Goal: Information Seeking & Learning: Check status

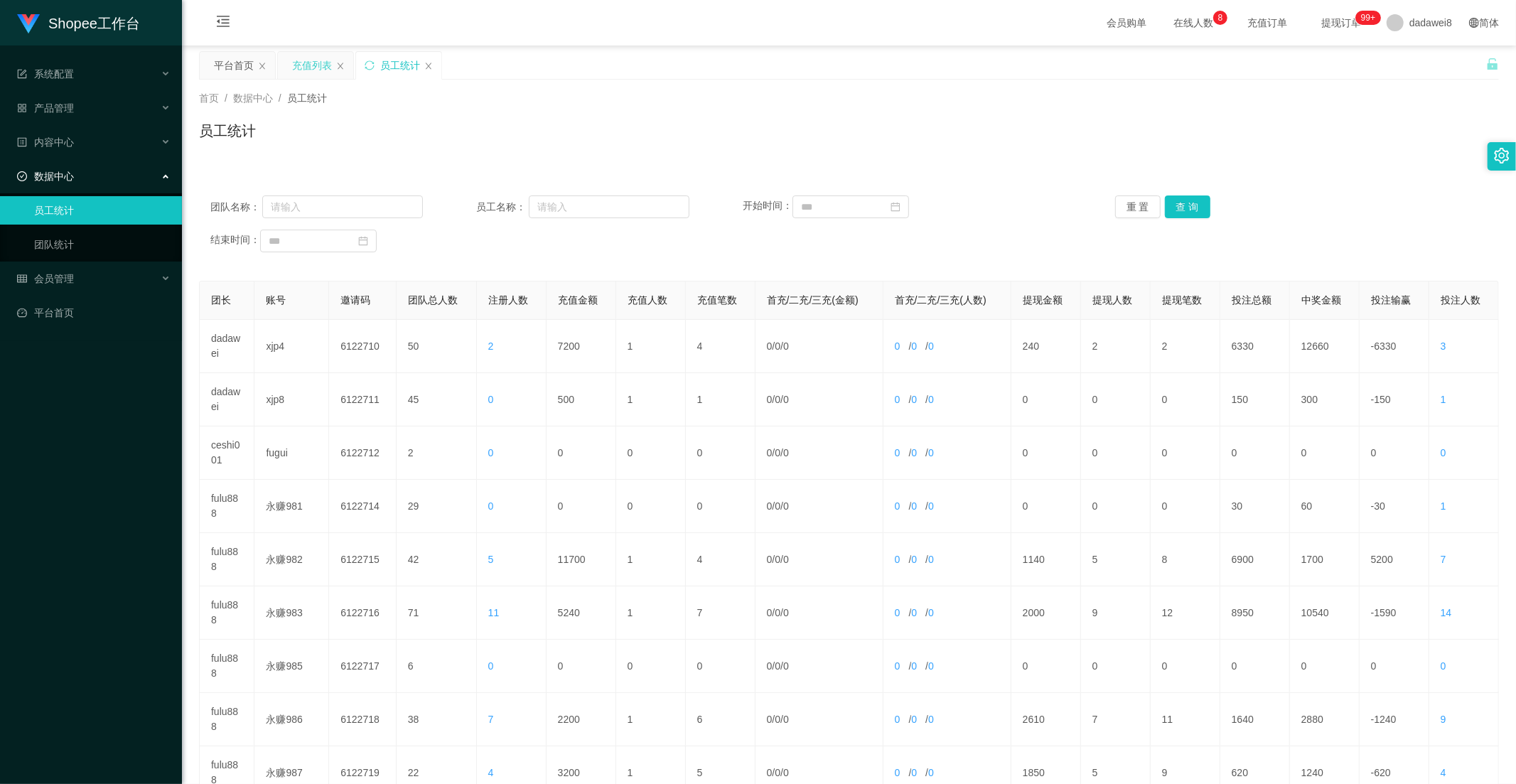
click at [325, 64] on div "充值列表" at bounding box center [312, 66] width 40 height 27
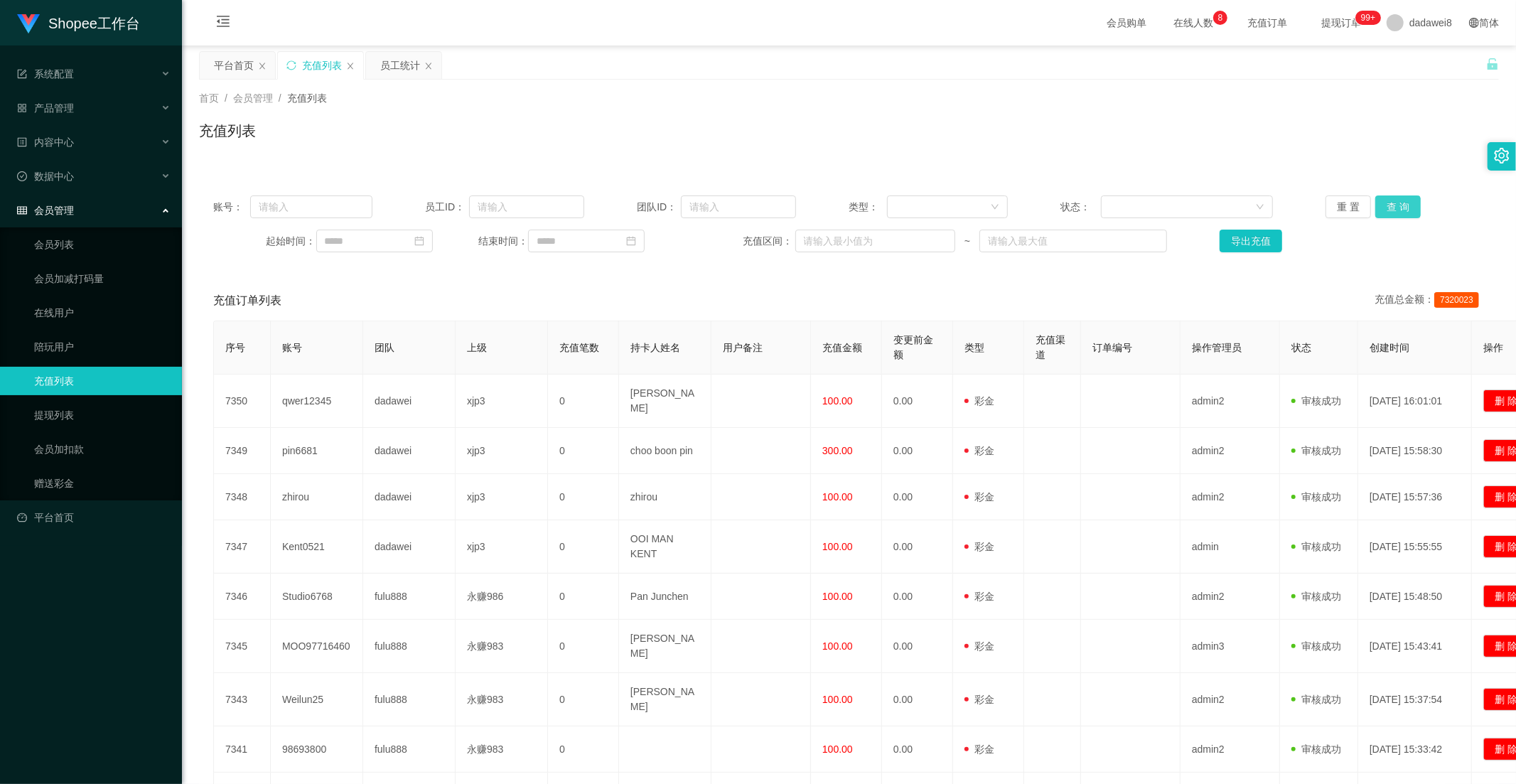
click at [1382, 212] on button "查 询" at bounding box center [1398, 206] width 46 height 23
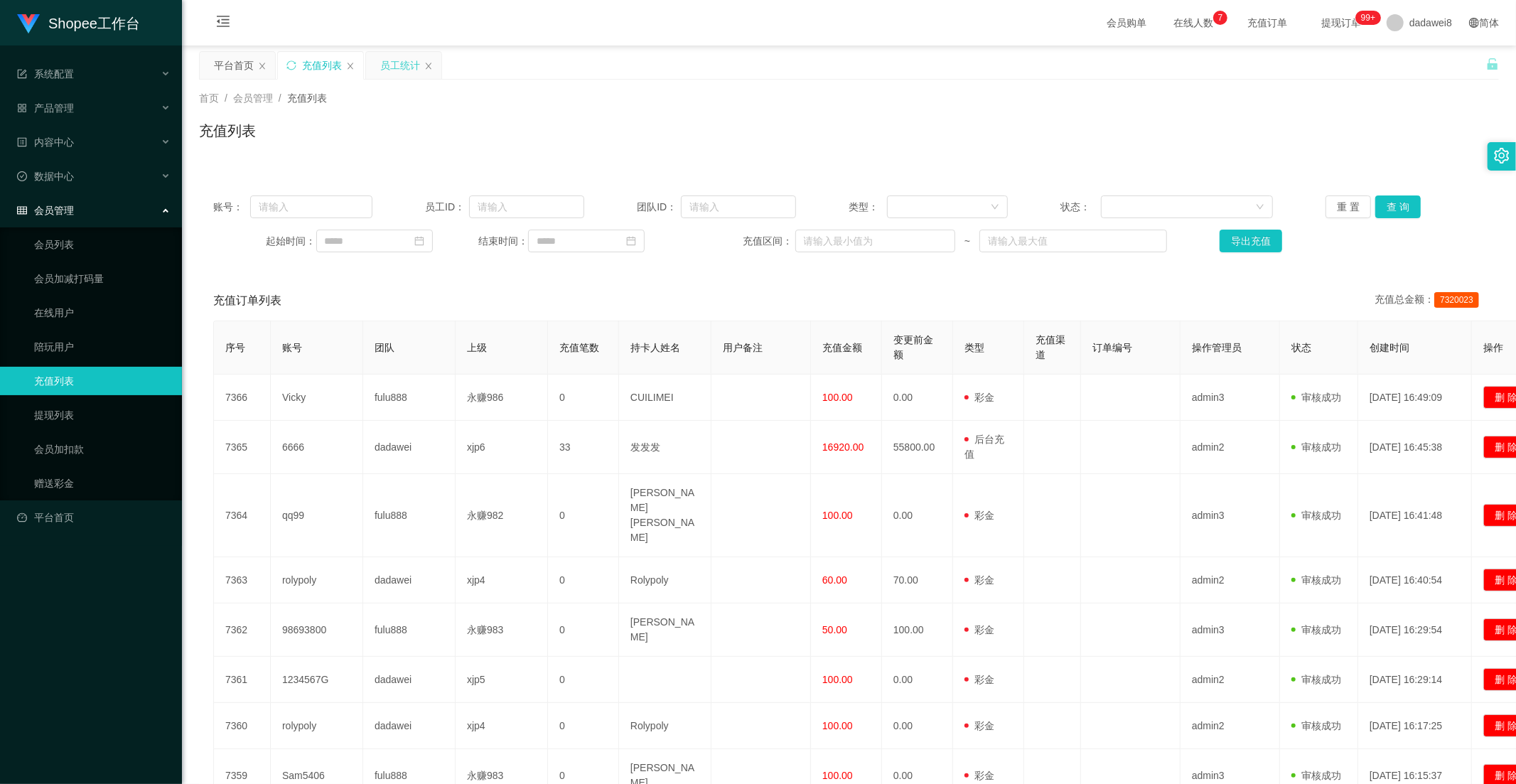
click at [395, 56] on div "员工统计" at bounding box center [401, 66] width 40 height 27
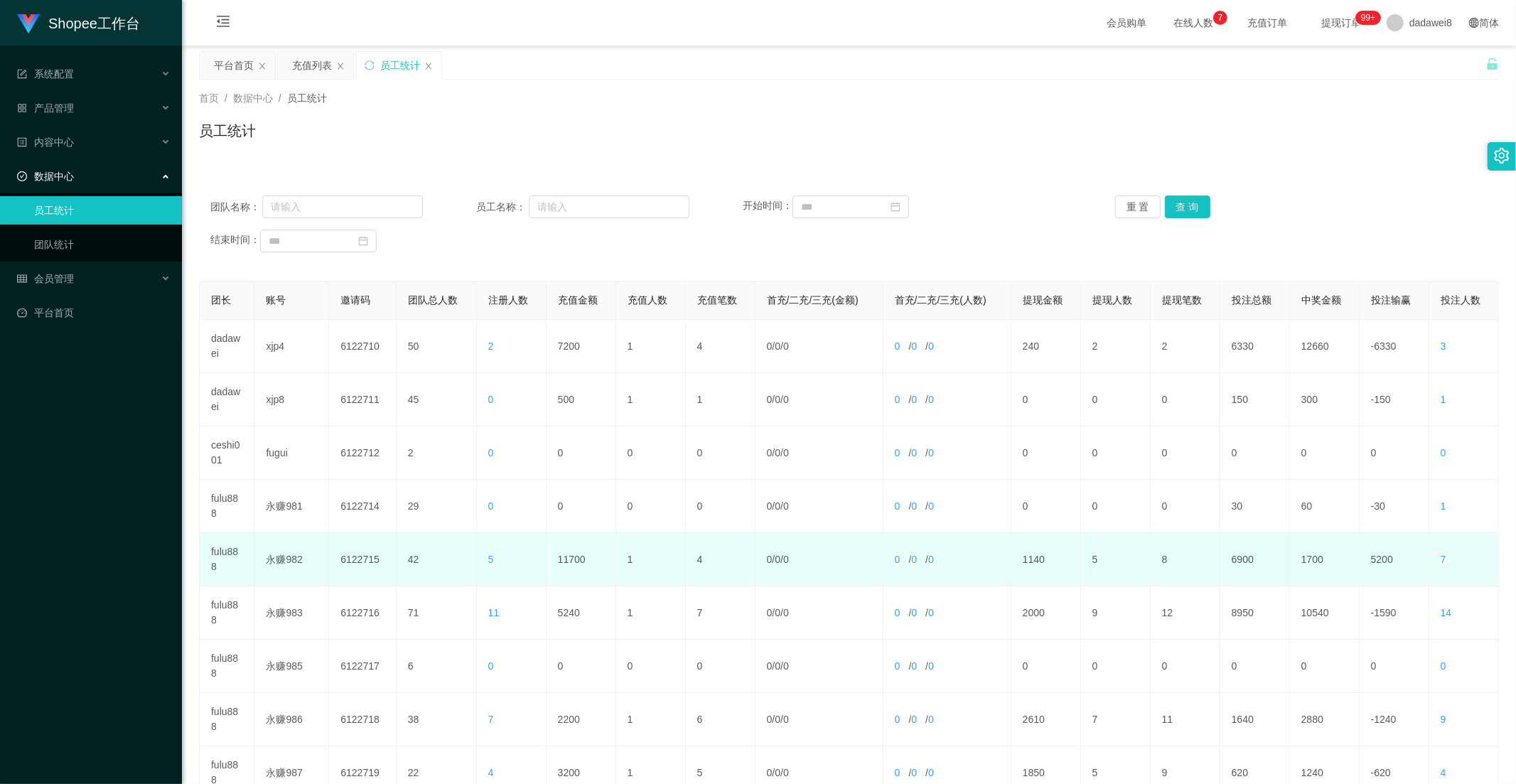
scroll to position [145, 0]
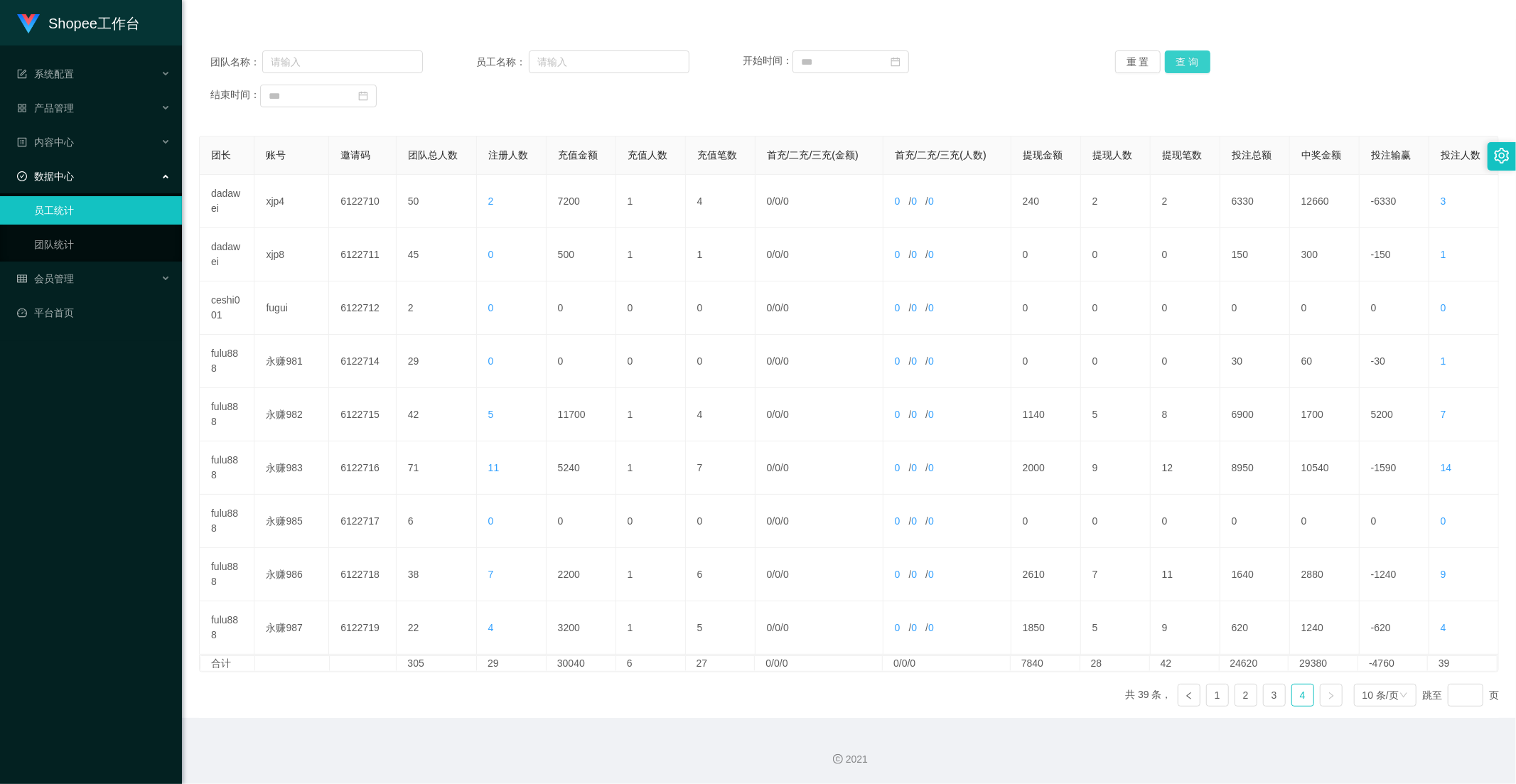
click at [1190, 63] on button "查 询" at bounding box center [1187, 61] width 46 height 23
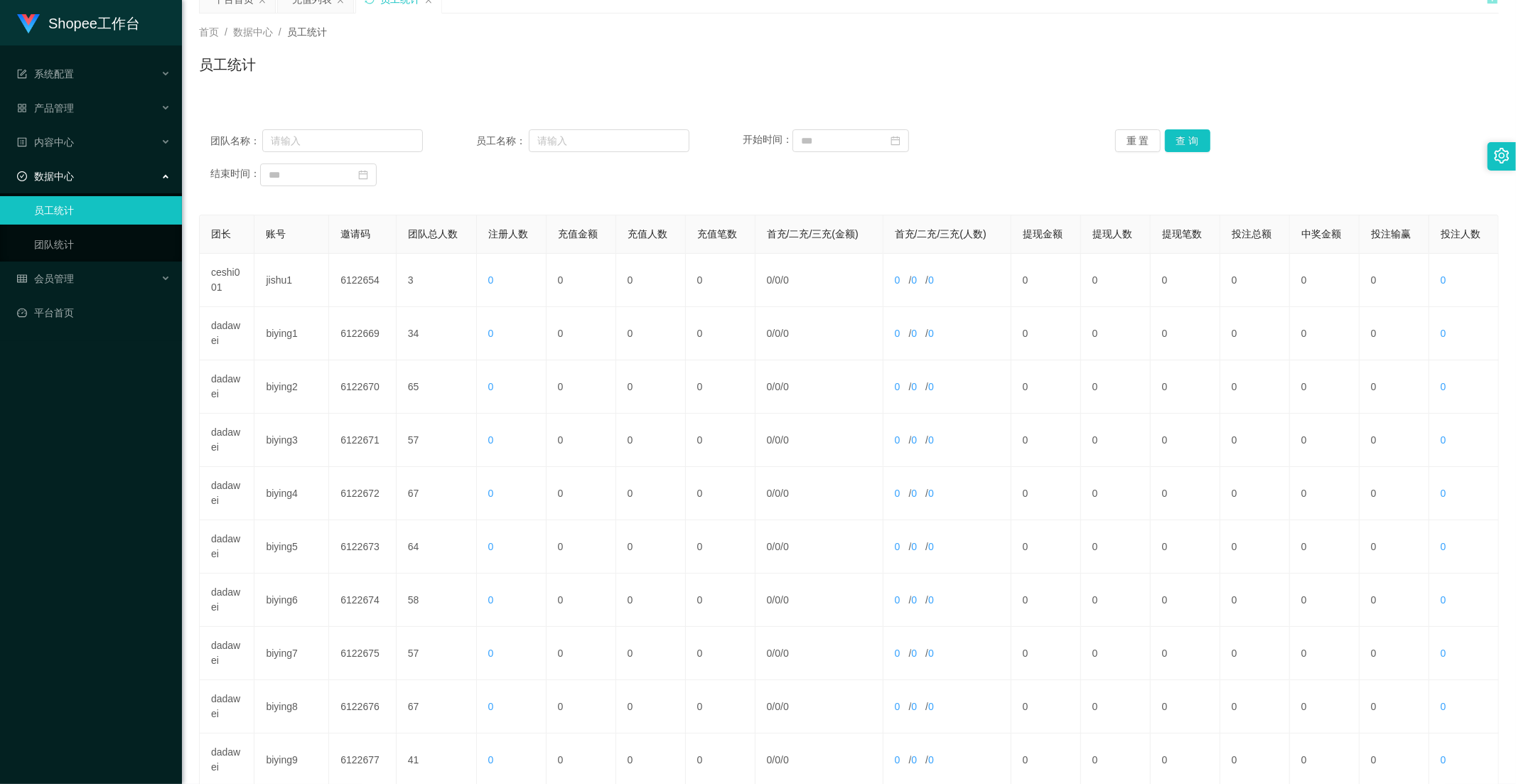
scroll to position [0, 0]
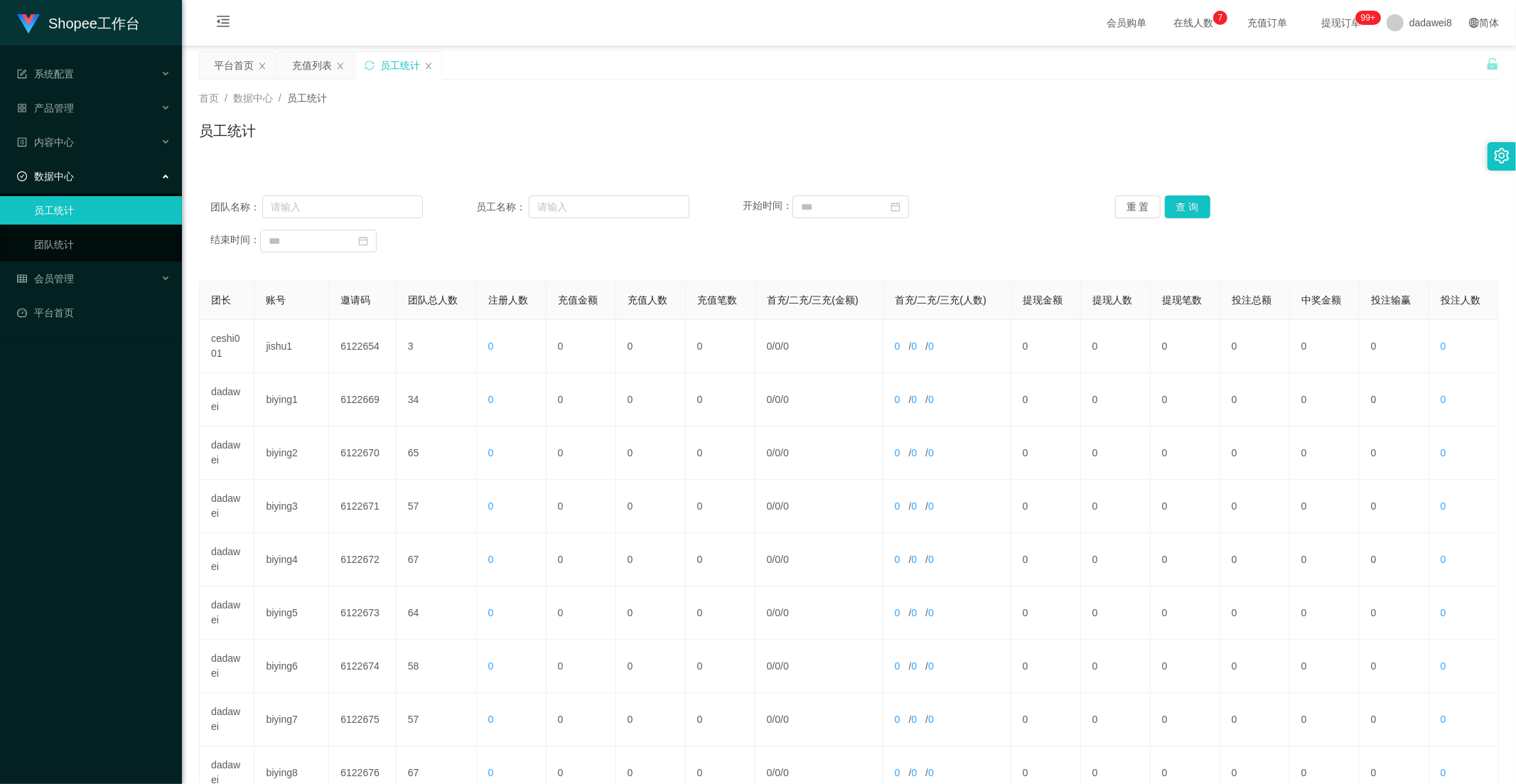
click at [318, 72] on div "充值列表" at bounding box center [312, 66] width 40 height 27
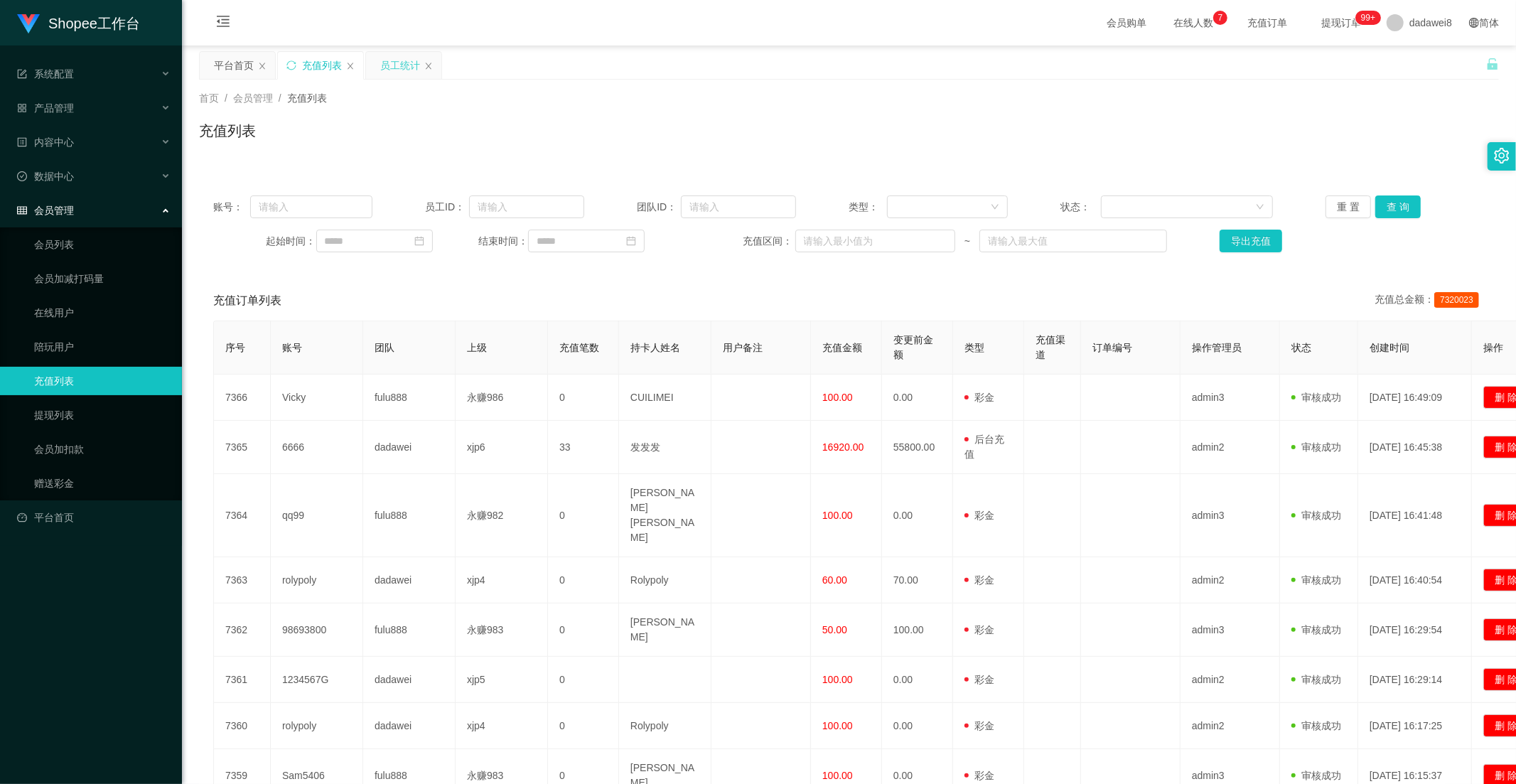
click at [410, 75] on div "员工统计" at bounding box center [401, 66] width 40 height 27
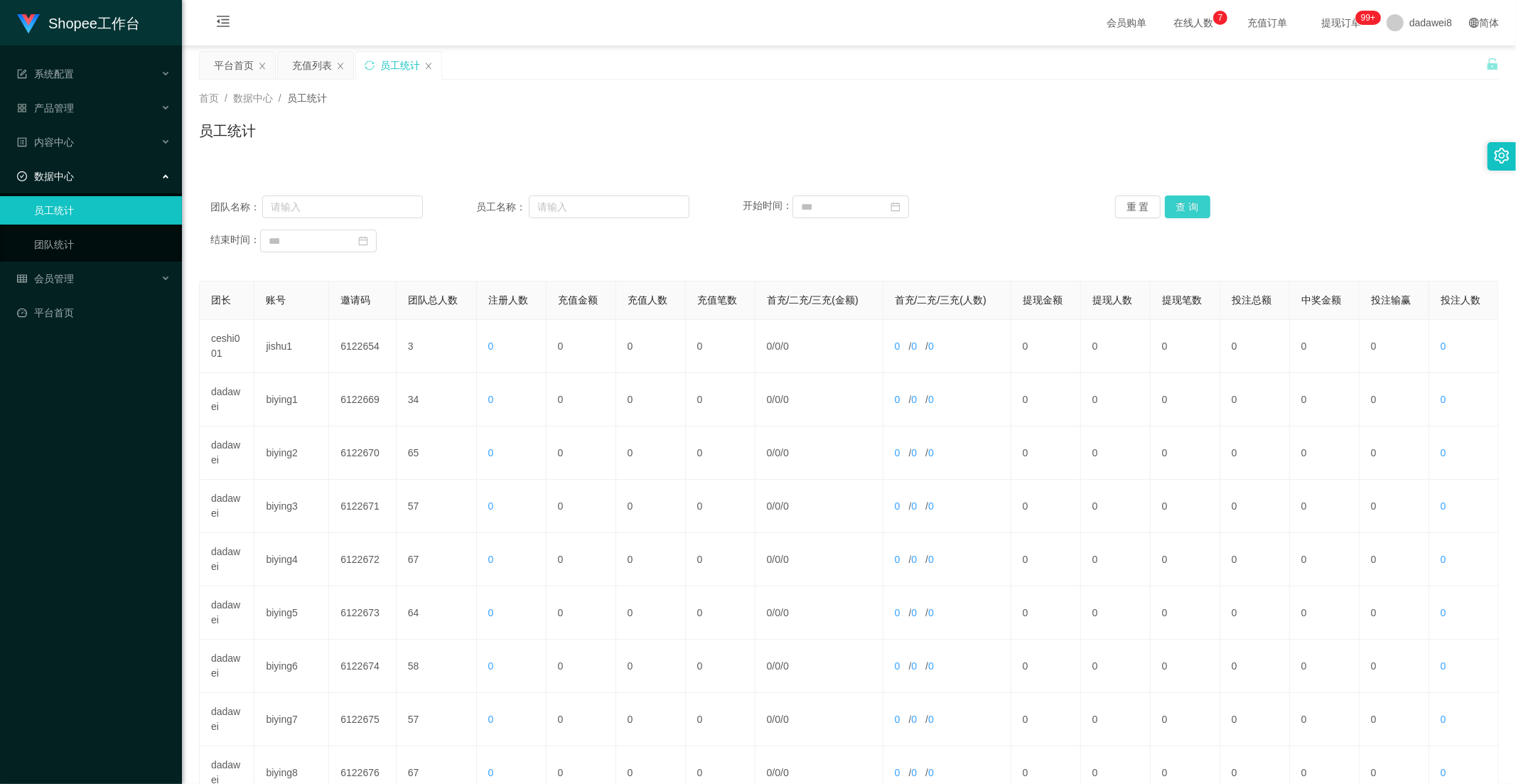
click at [1189, 206] on button "查 询" at bounding box center [1187, 206] width 46 height 23
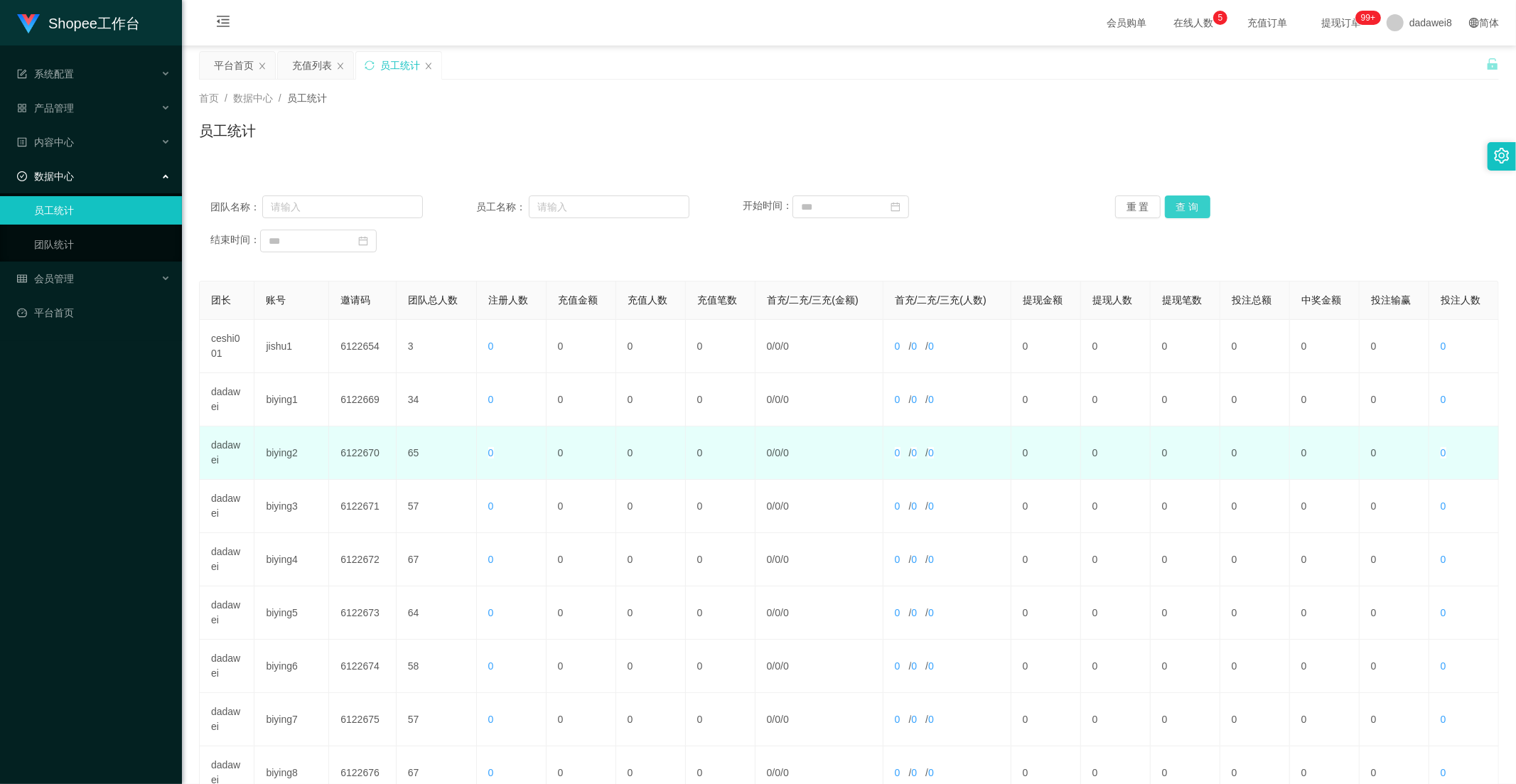
scroll to position [199, 0]
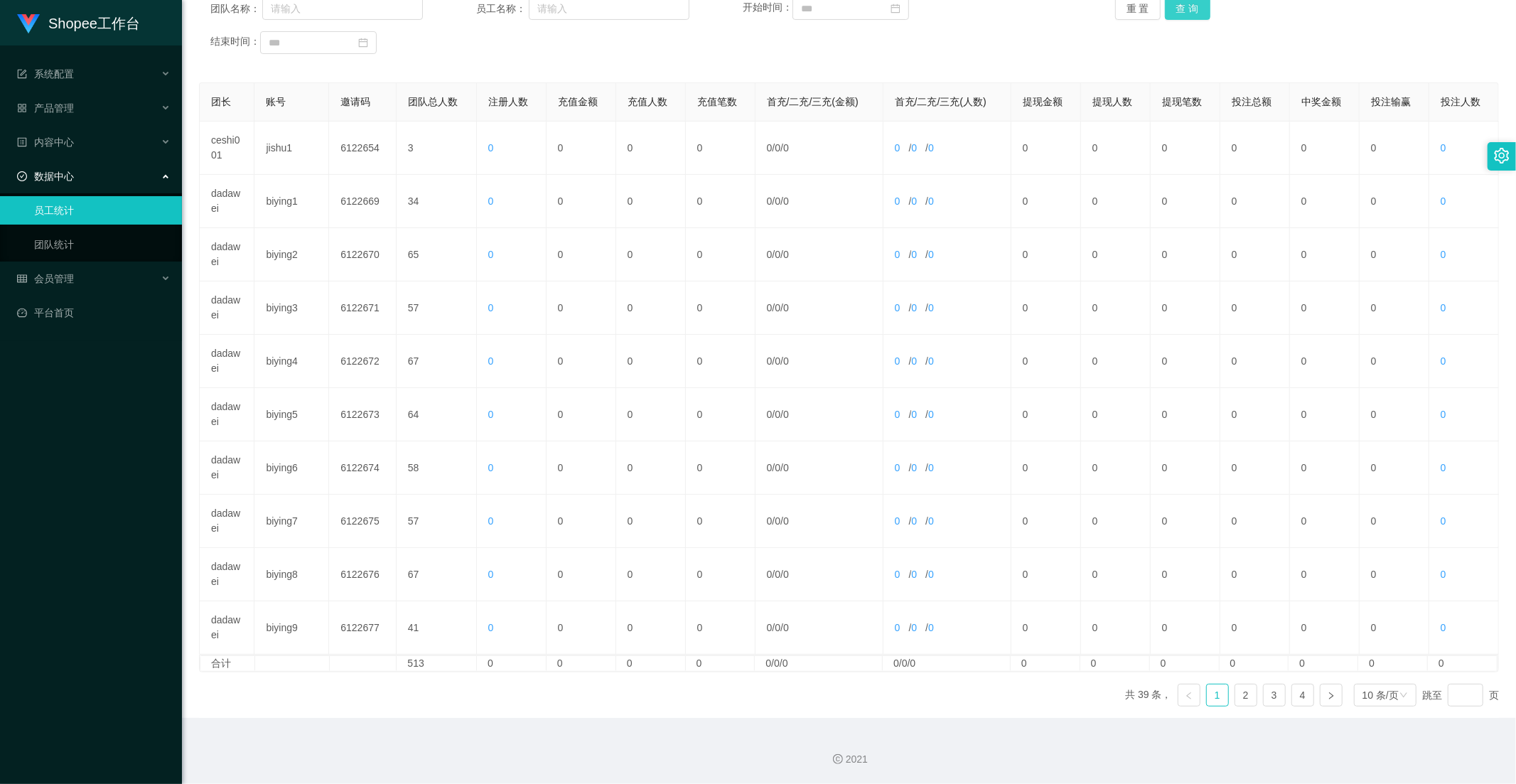
click at [1188, 17] on button "查 询" at bounding box center [1187, 8] width 46 height 23
click at [1292, 690] on link "4" at bounding box center [1302, 695] width 21 height 21
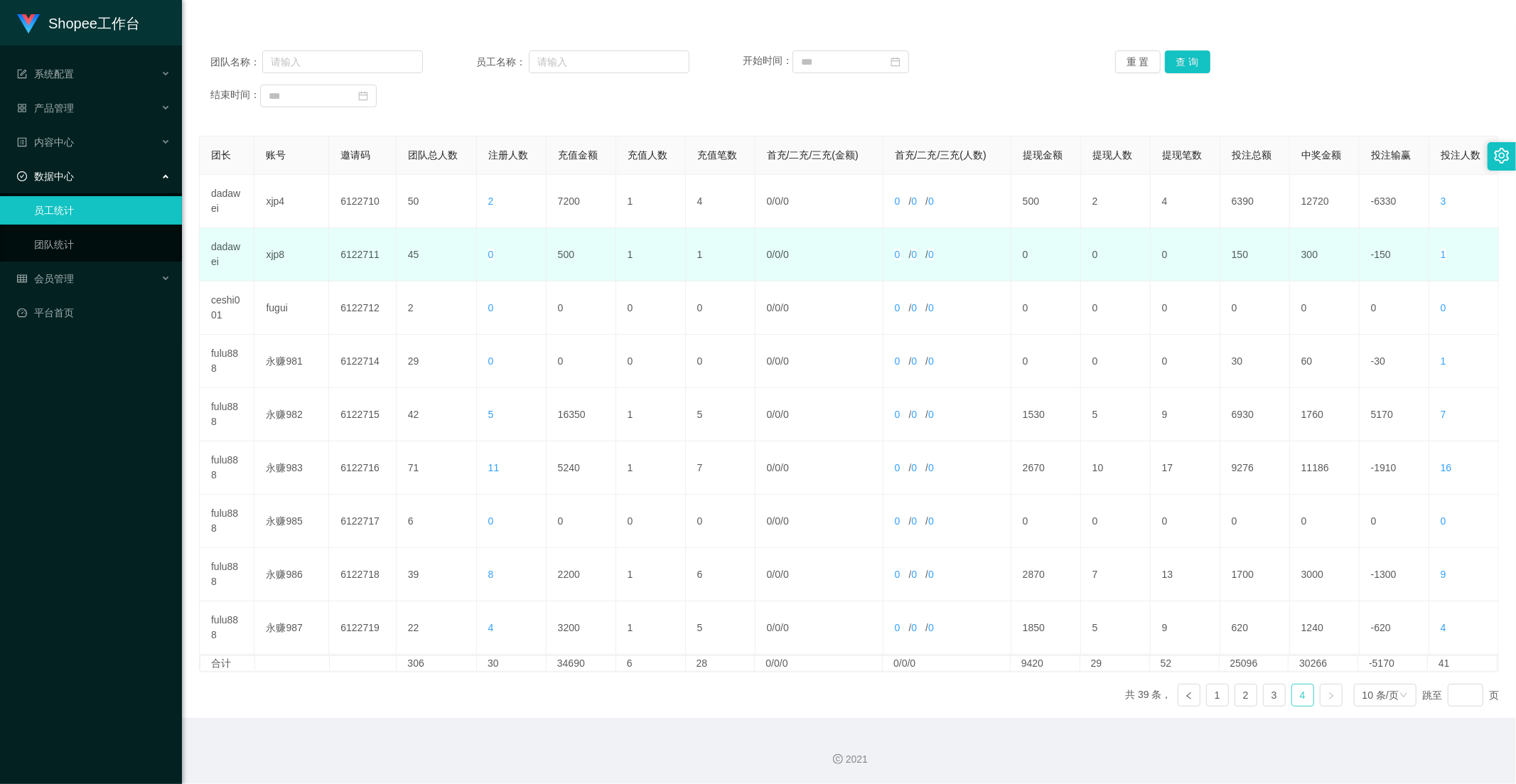
scroll to position [0, 0]
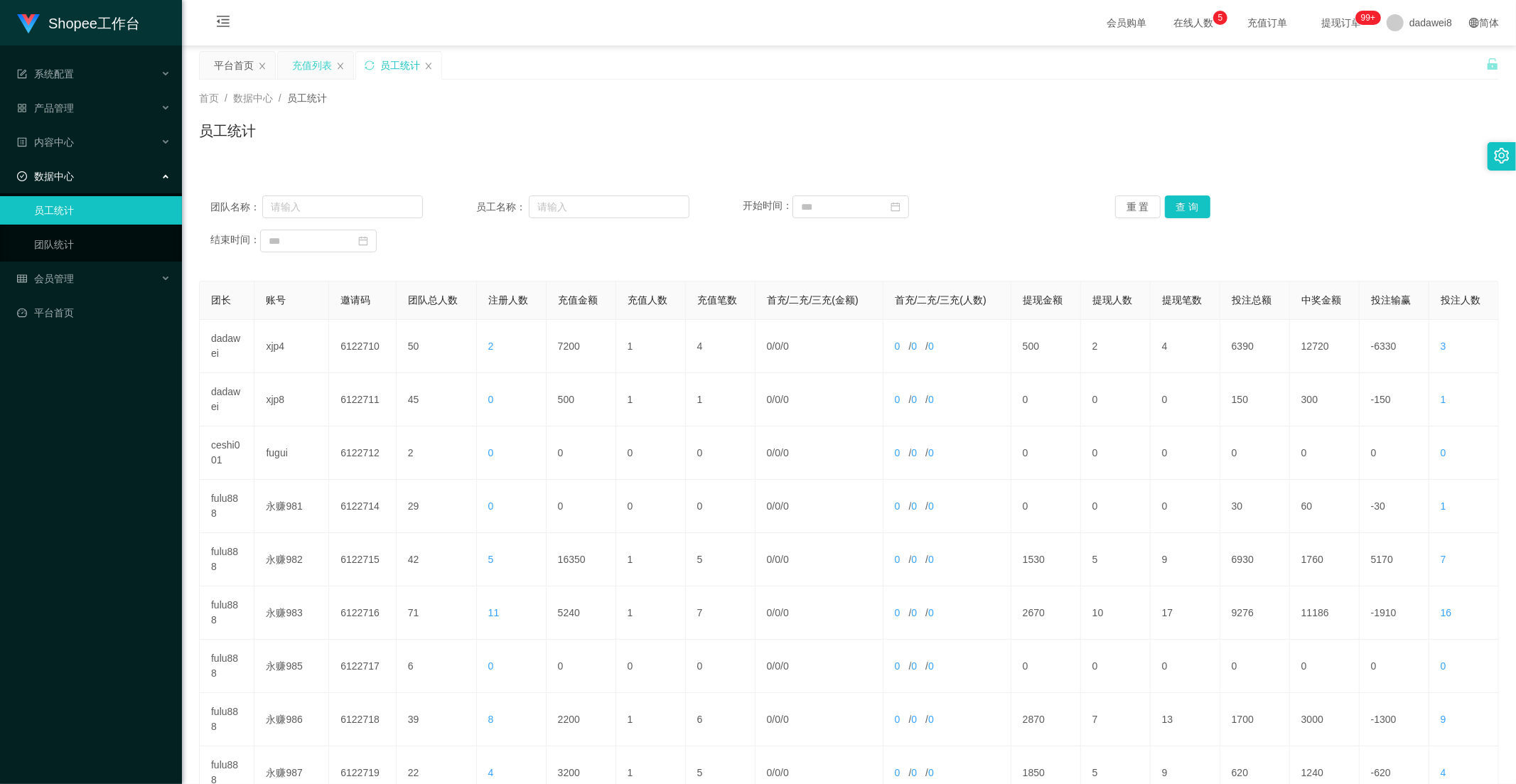
click at [313, 68] on div "充值列表" at bounding box center [312, 66] width 40 height 27
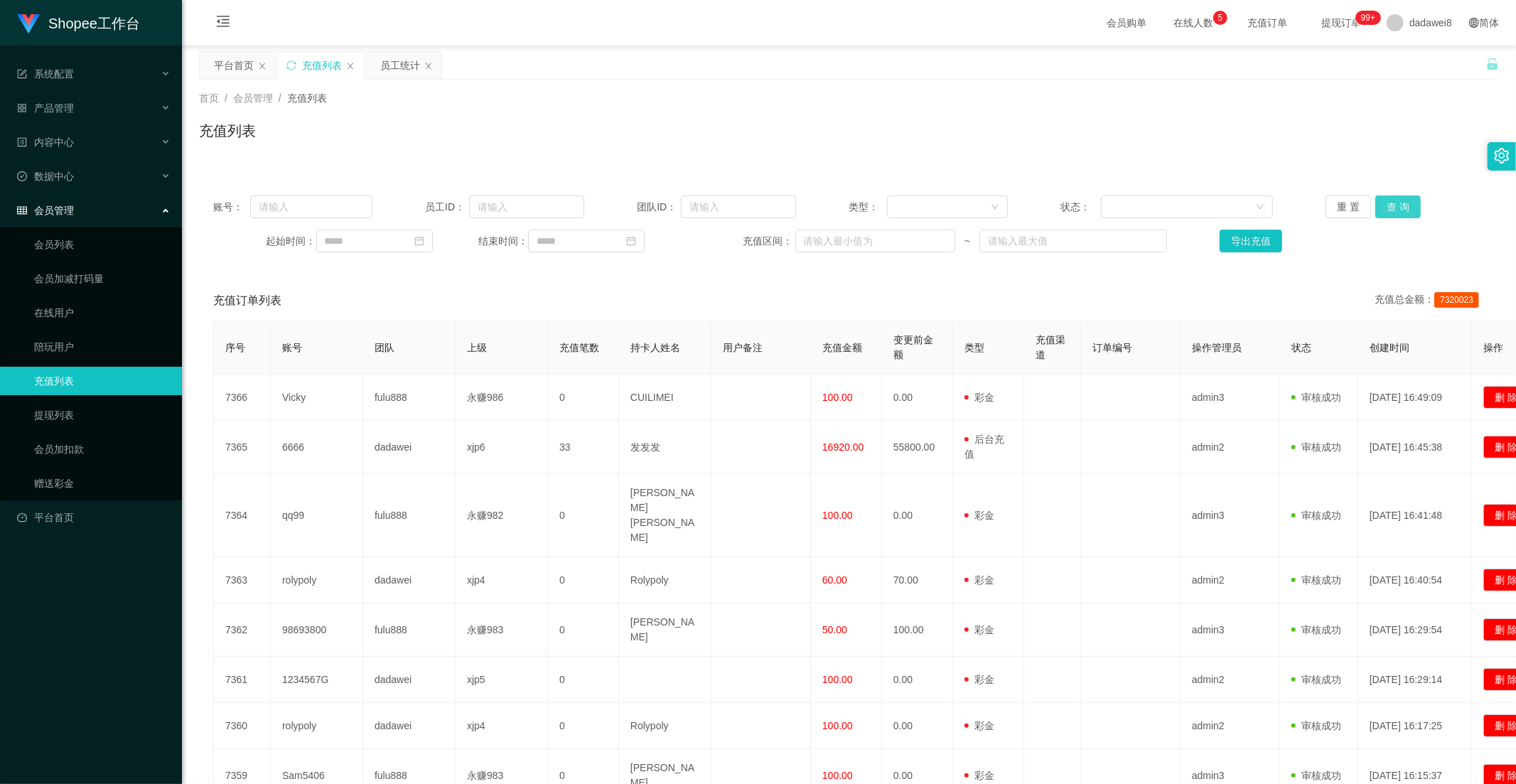
click at [1388, 208] on button "查 询" at bounding box center [1398, 206] width 46 height 23
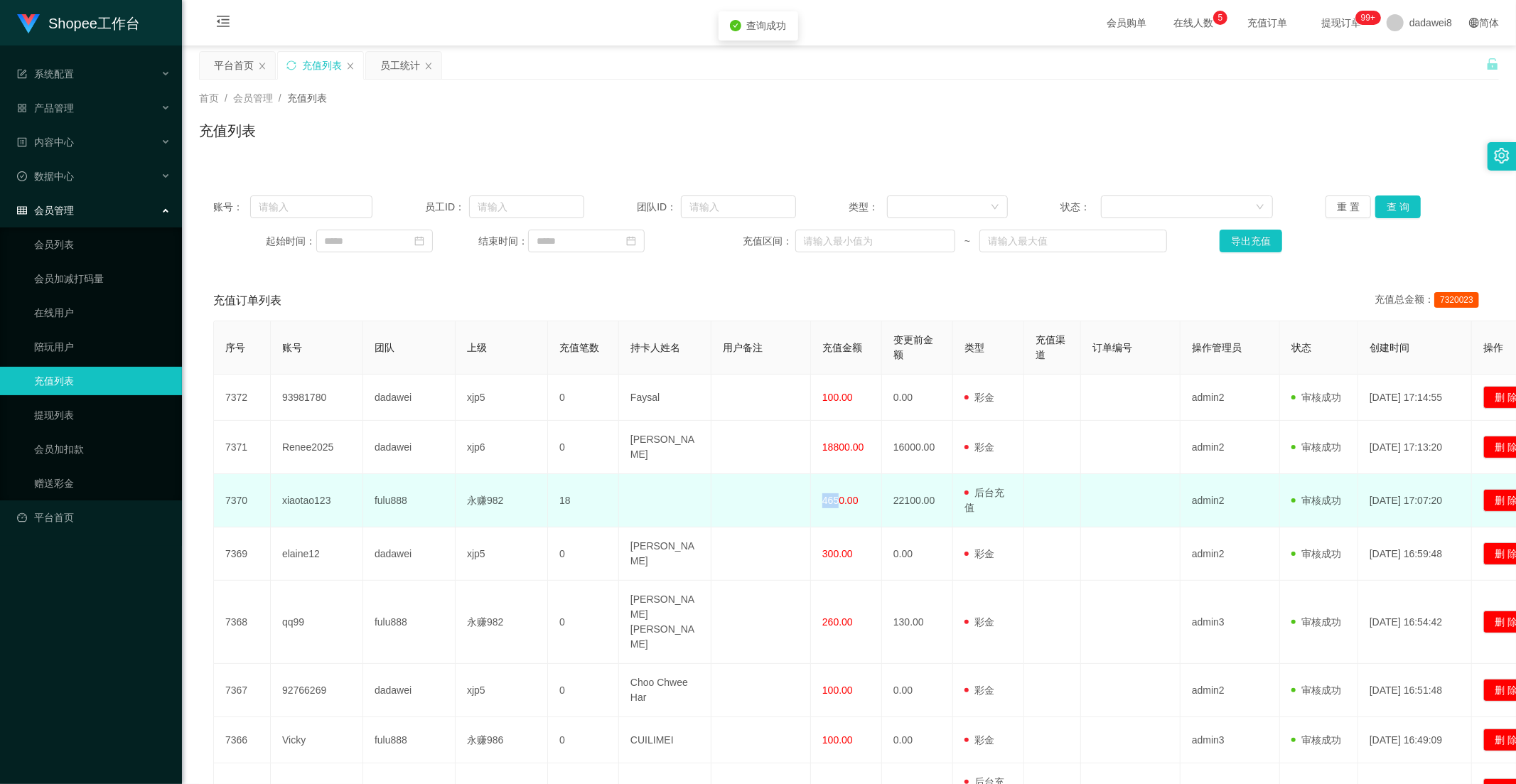
drag, startPoint x: 841, startPoint y: 494, endPoint x: 818, endPoint y: 493, distance: 23.0
click at [818, 493] on td "4650.00" at bounding box center [847, 500] width 71 height 53
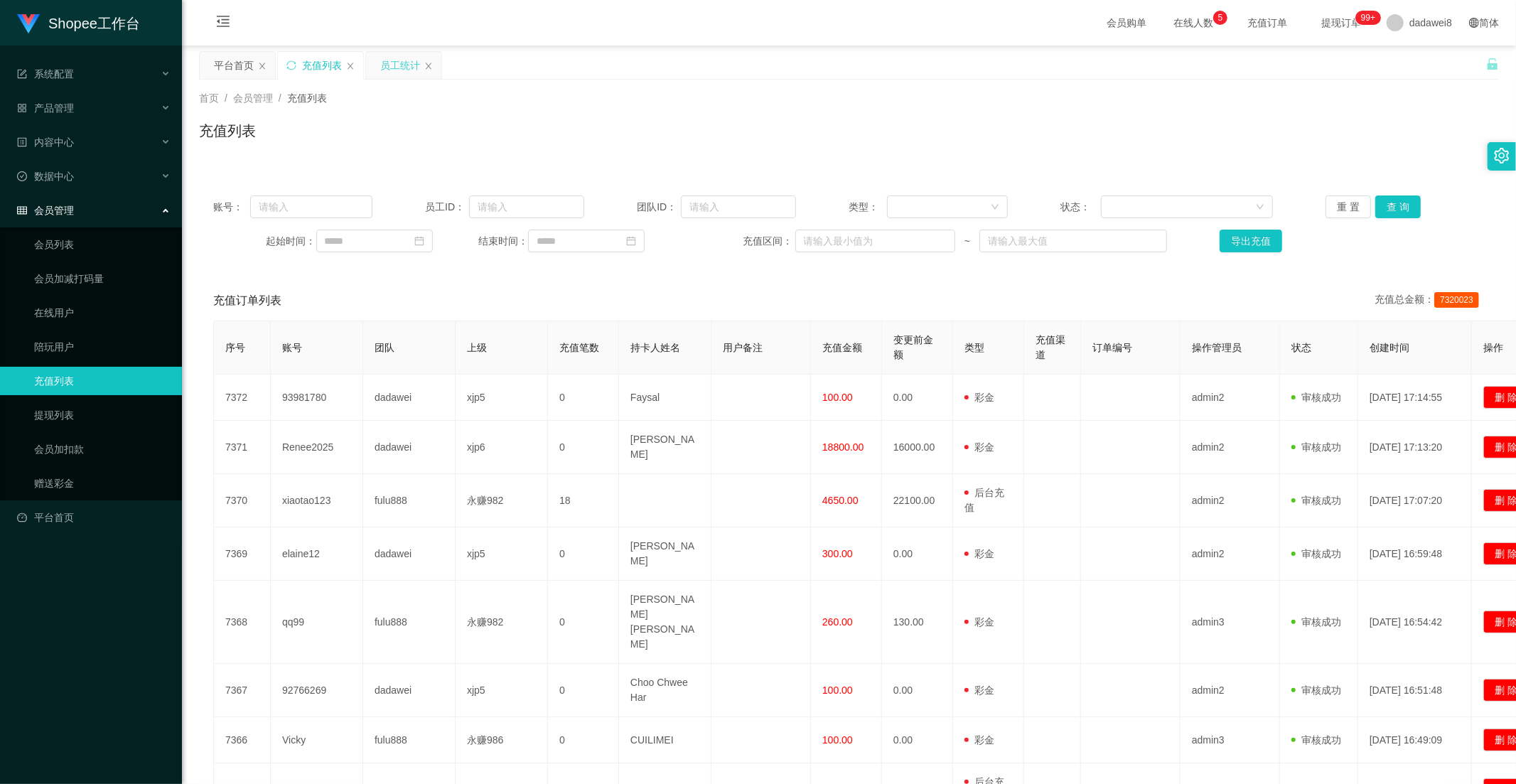
click at [381, 68] on div "员工统计" at bounding box center [401, 66] width 40 height 27
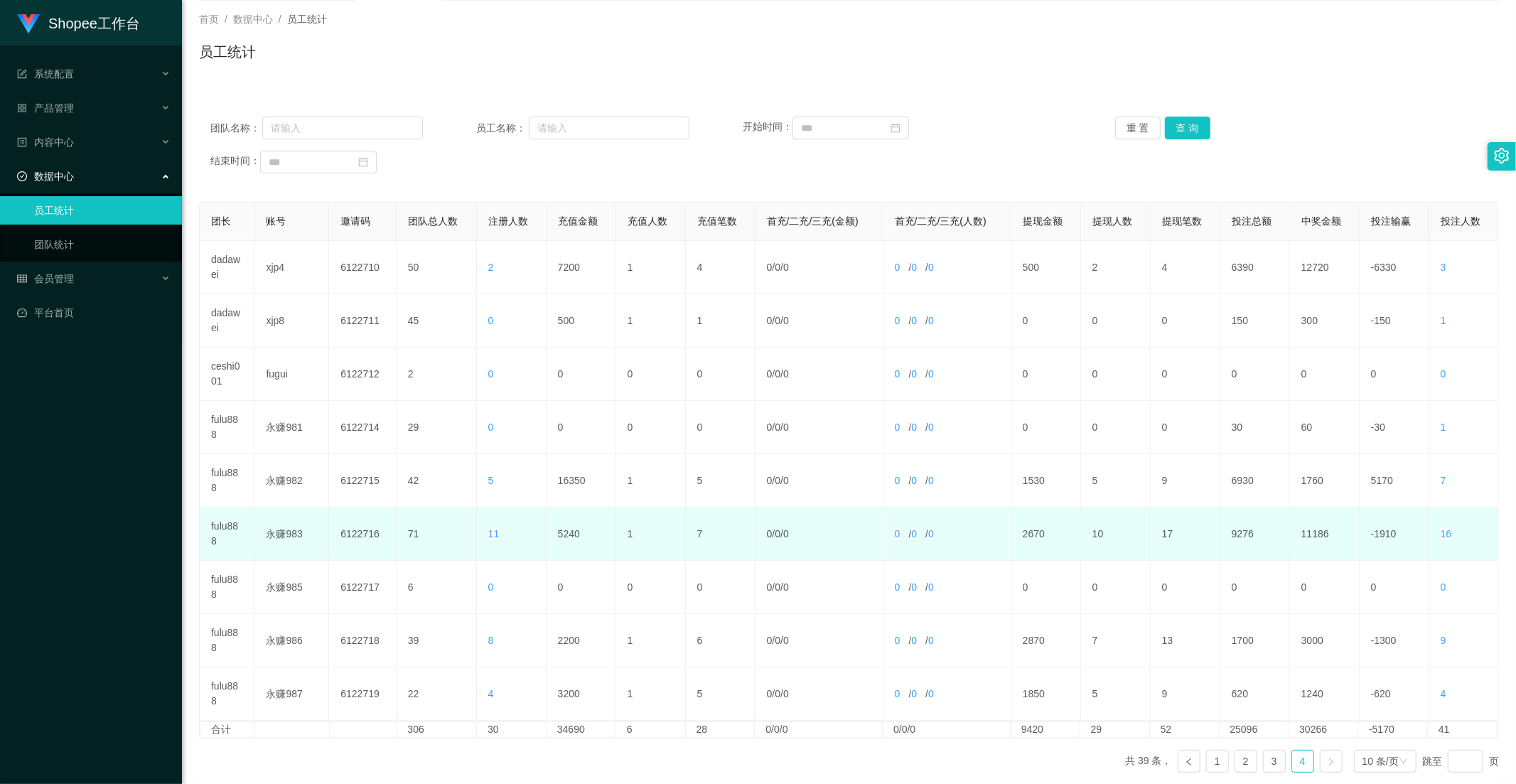
scroll to position [145, 0]
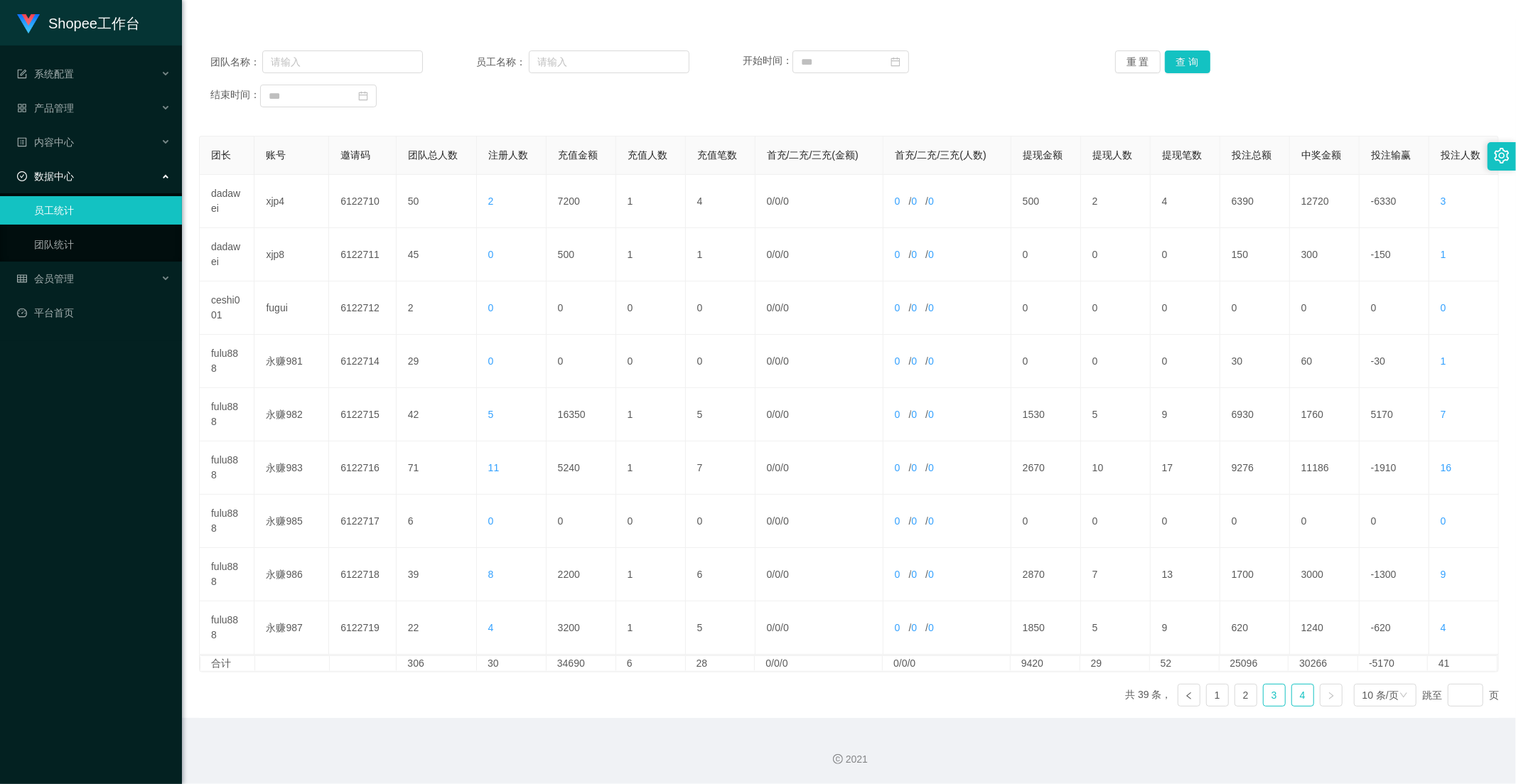
click at [1269, 700] on link "3" at bounding box center [1274, 695] width 21 height 21
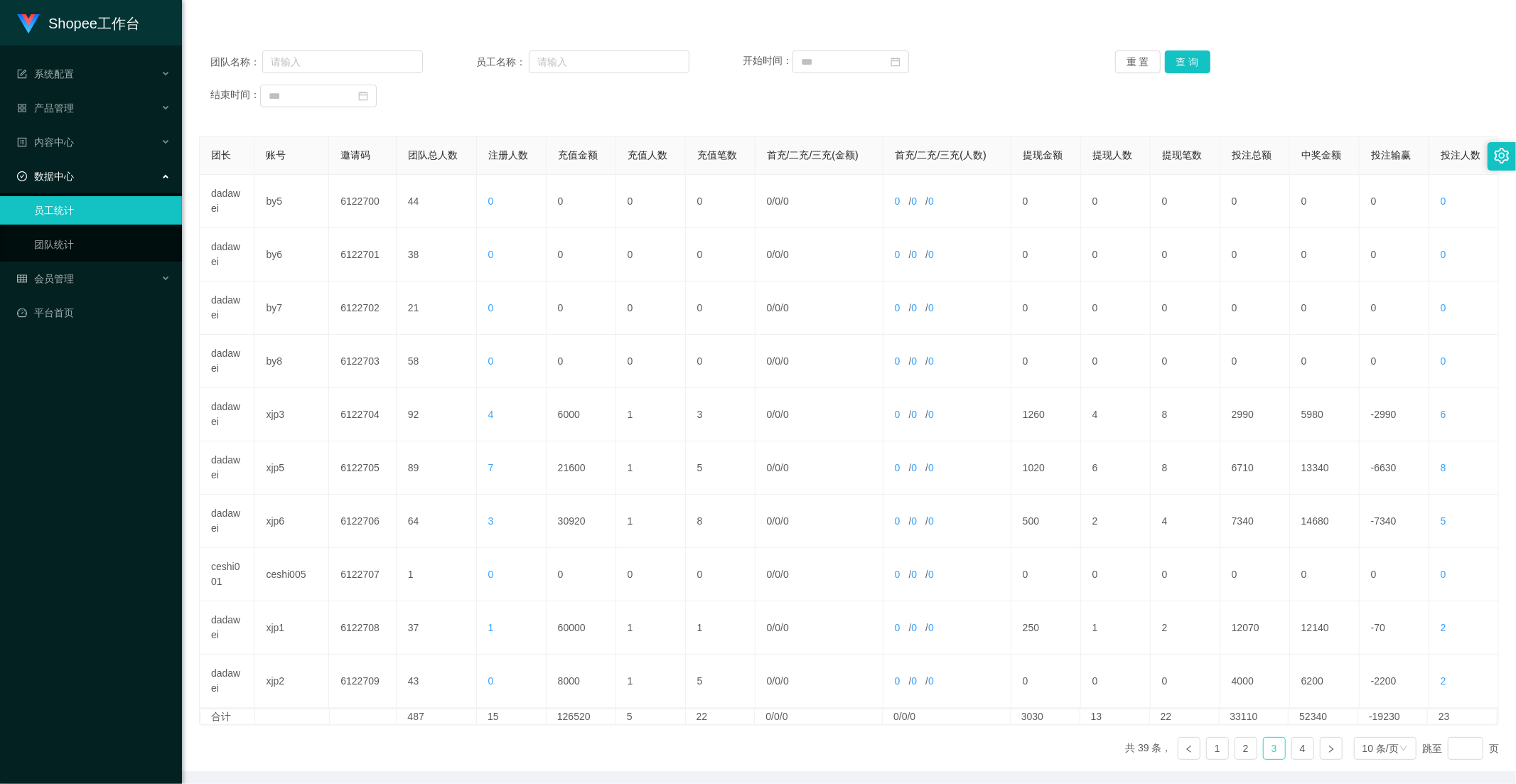
scroll to position [0, 0]
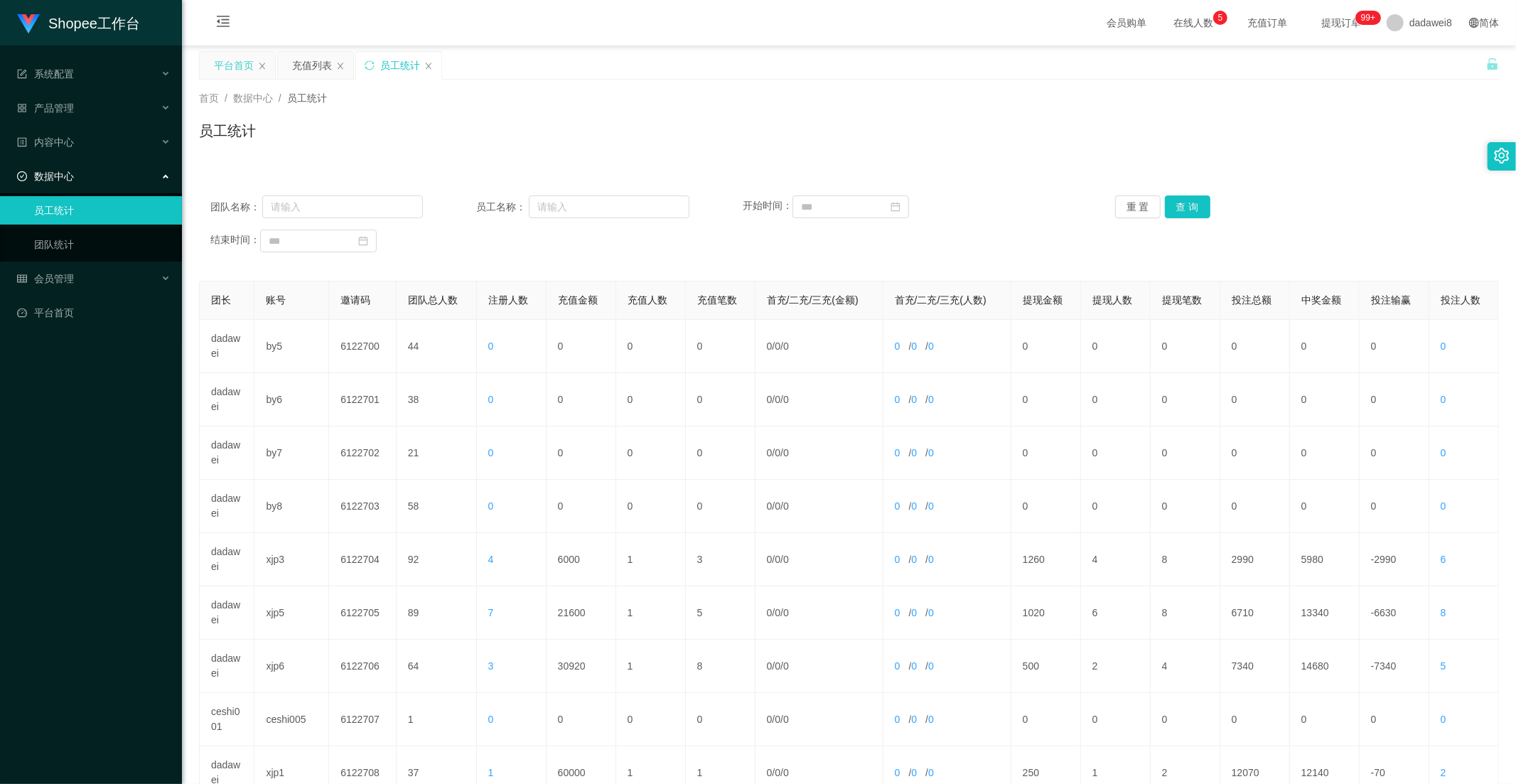
click at [254, 62] on div "平台首页" at bounding box center [237, 66] width 76 height 27
click at [236, 57] on div "平台首页" at bounding box center [234, 66] width 40 height 27
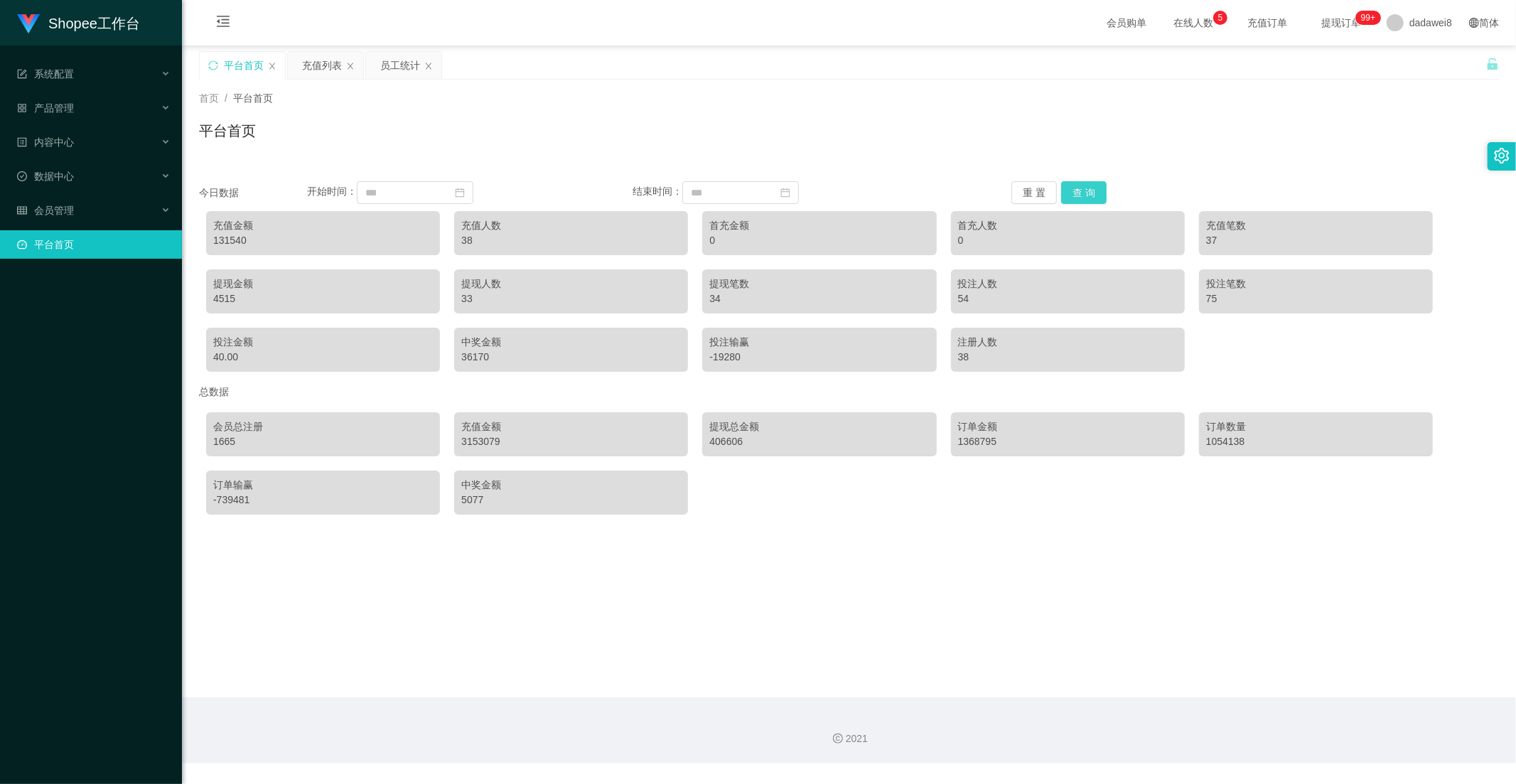
click at [1084, 194] on button "查 询" at bounding box center [1084, 193] width 46 height 23
click at [386, 65] on div "员工统计" at bounding box center [401, 66] width 40 height 27
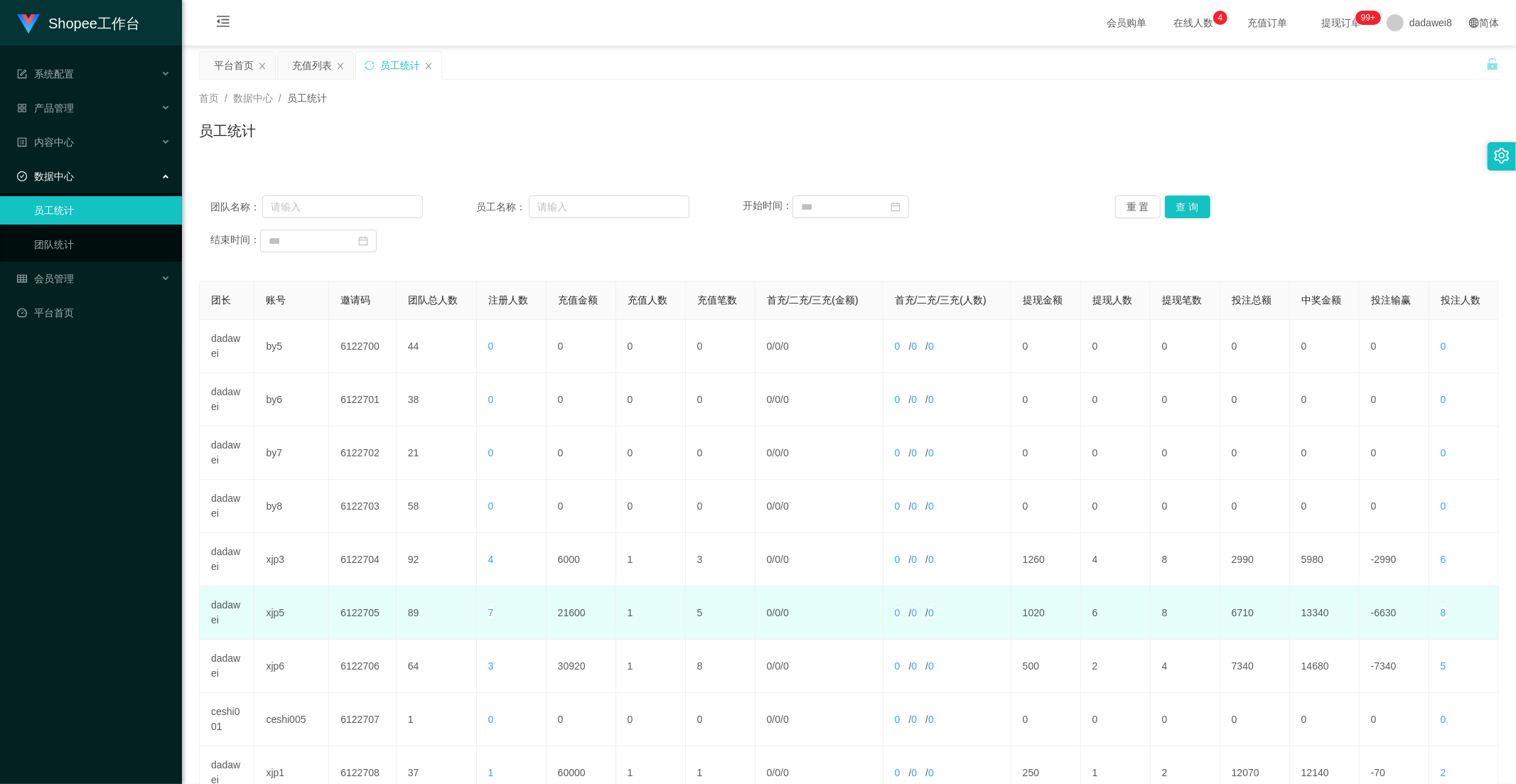
scroll to position [199, 0]
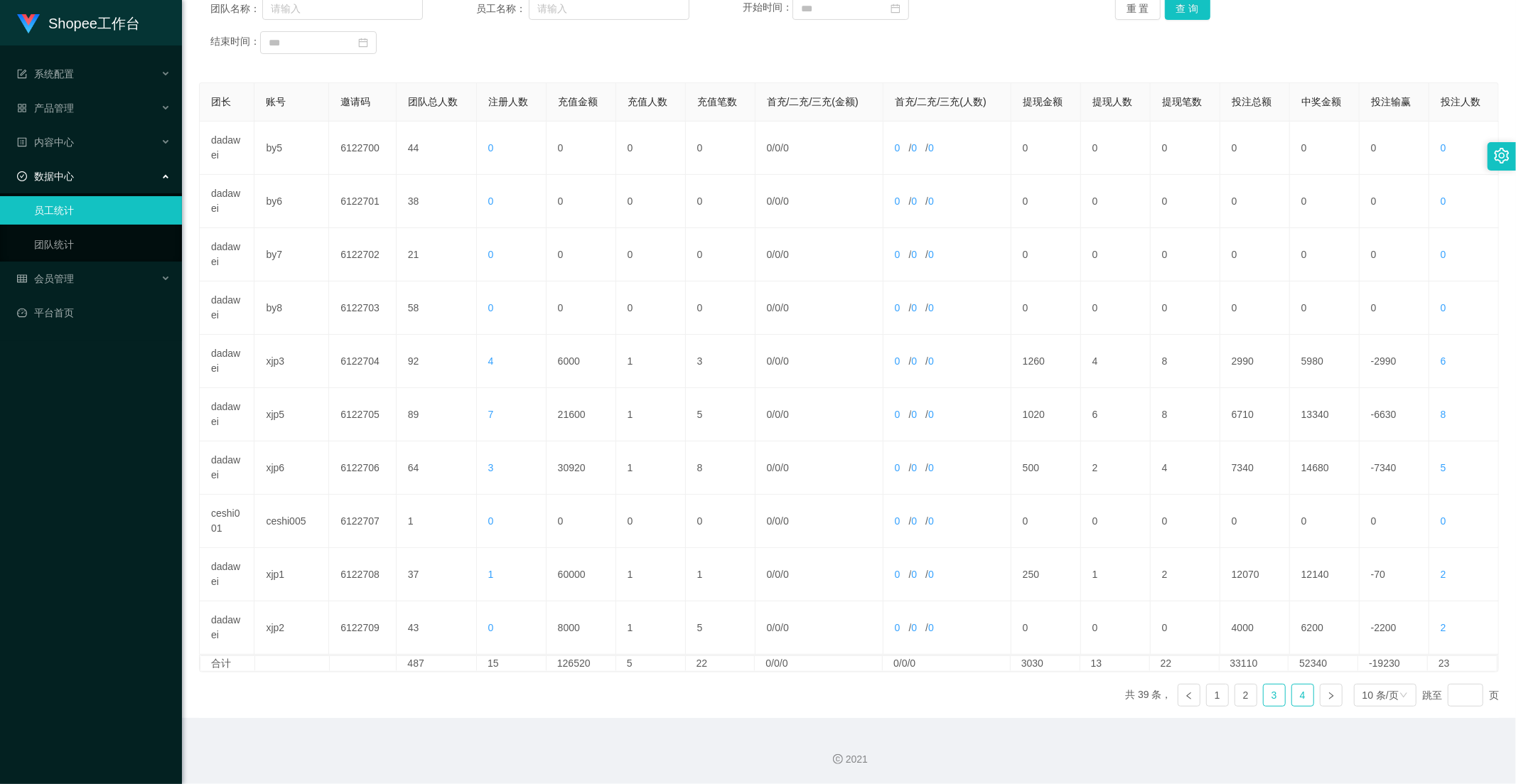
click at [1292, 698] on link "4" at bounding box center [1302, 695] width 21 height 21
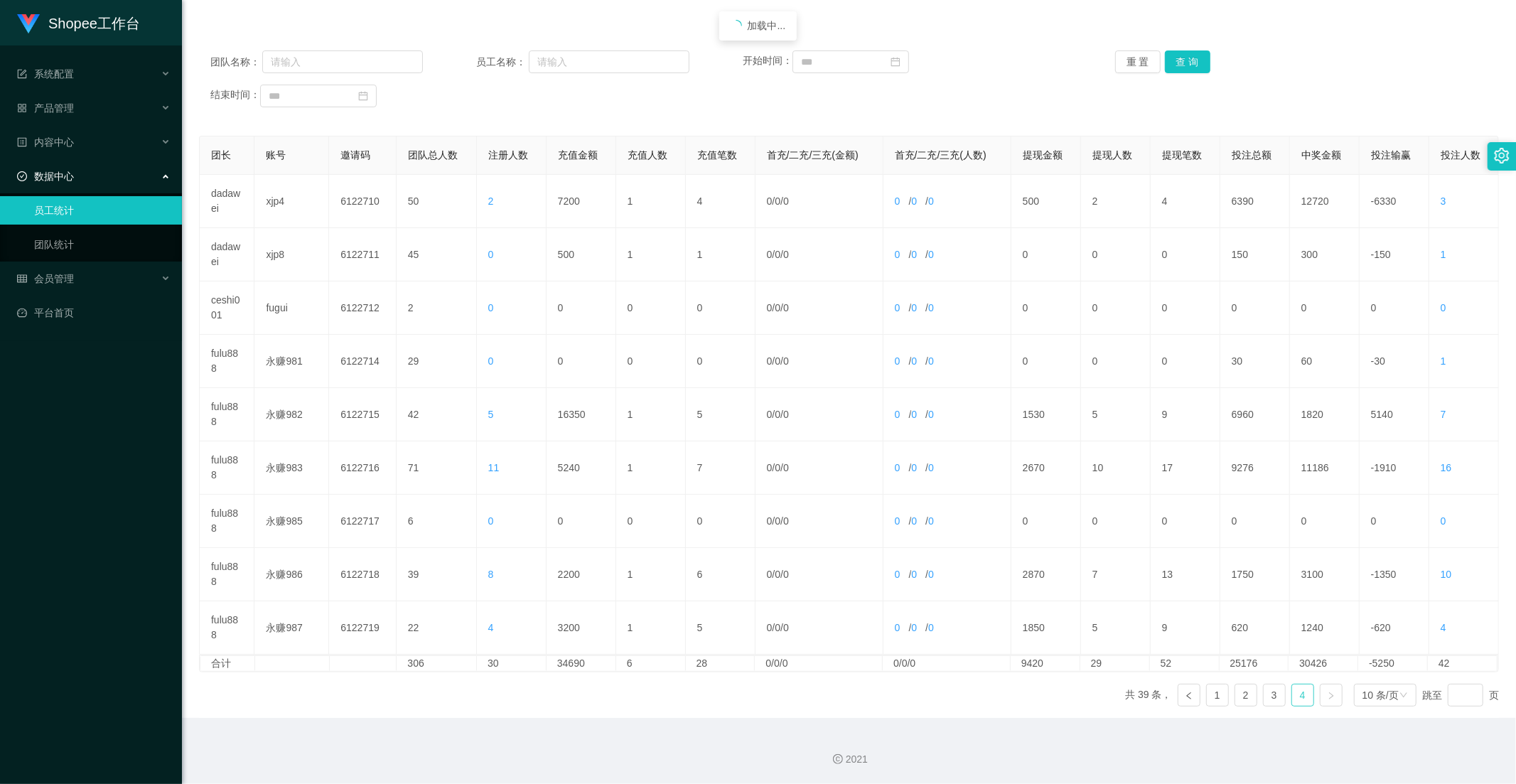
scroll to position [145, 0]
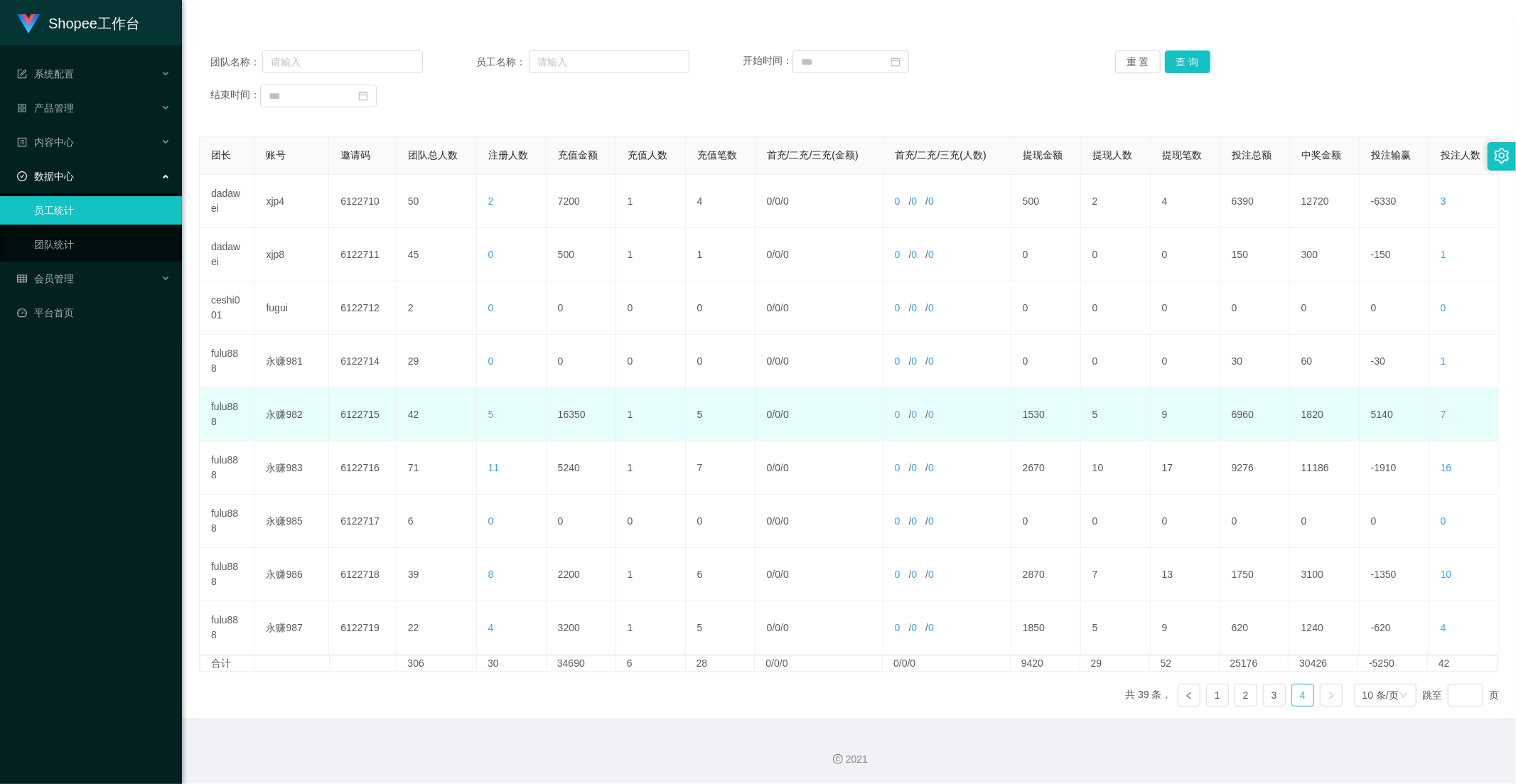
click at [560, 413] on td "16350" at bounding box center [581, 414] width 69 height 53
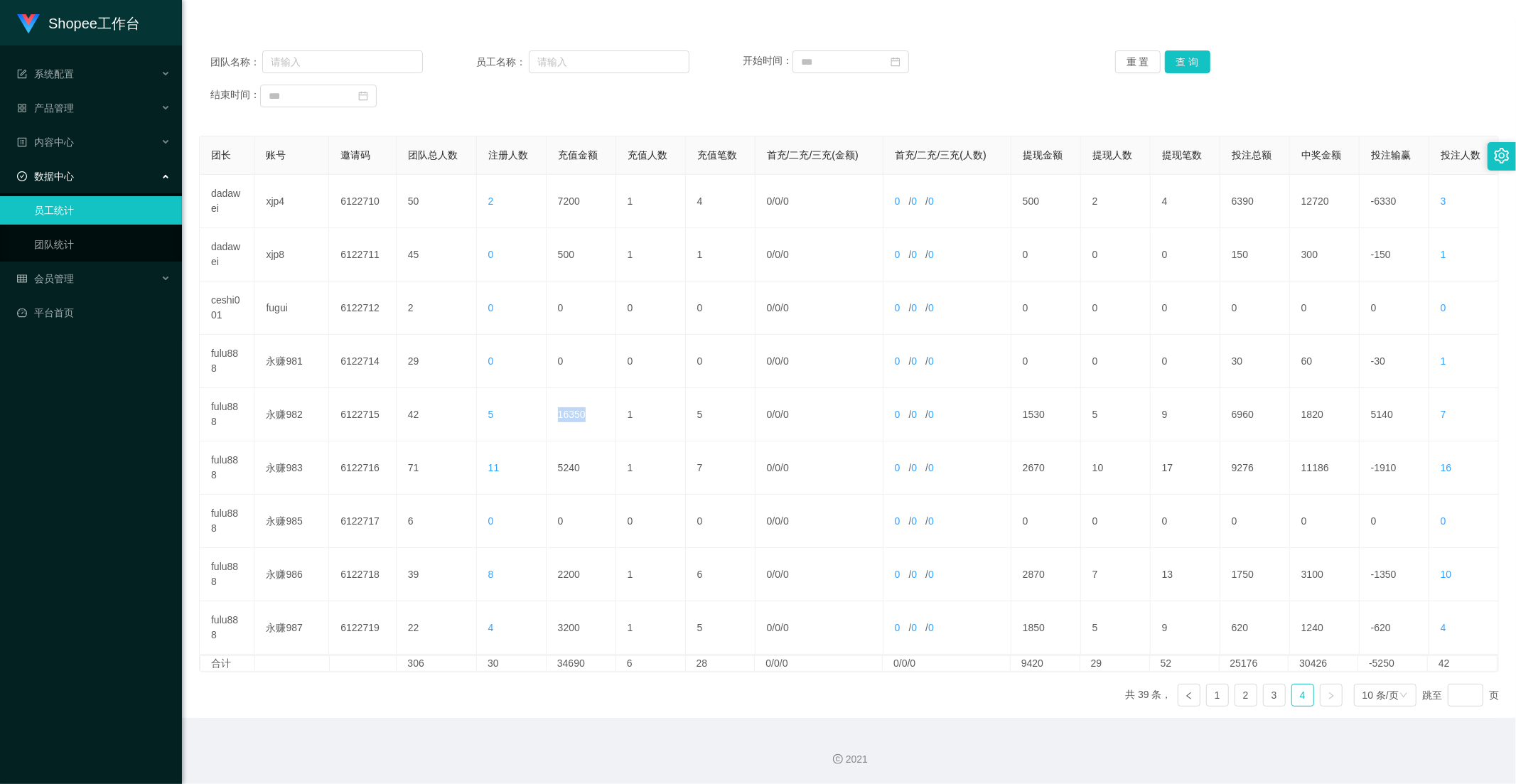
copy td "16350"
